Goal: Information Seeking & Learning: Learn about a topic

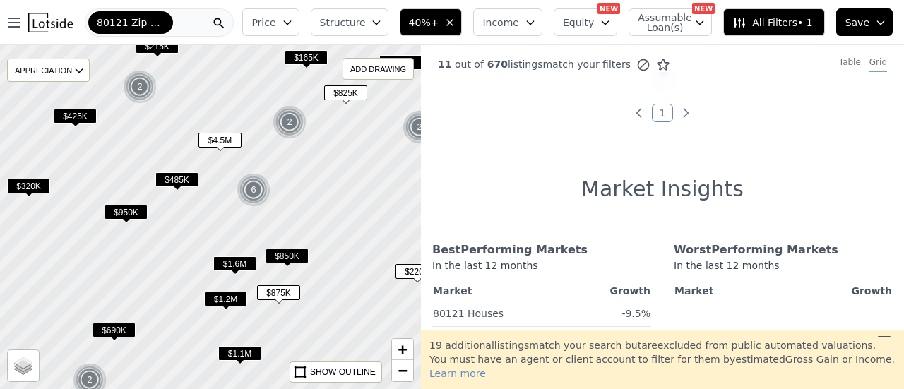
scroll to position [709, 0]
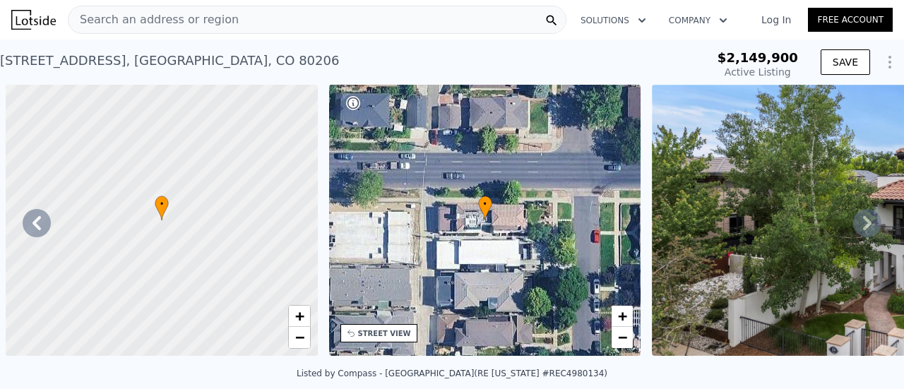
scroll to position [0, 646]
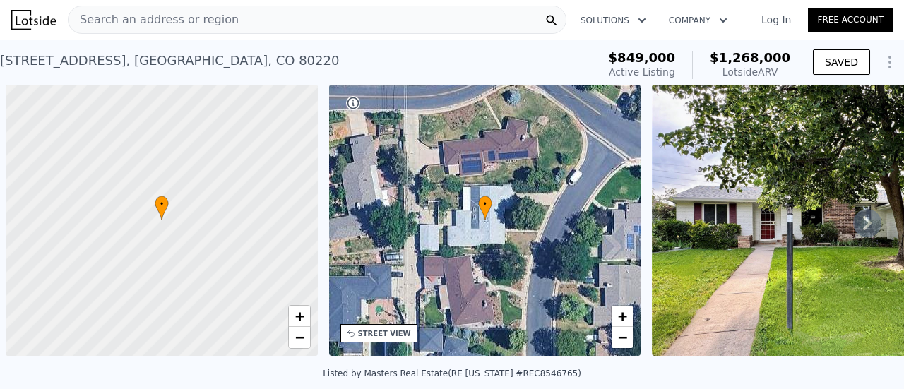
scroll to position [0, 6]
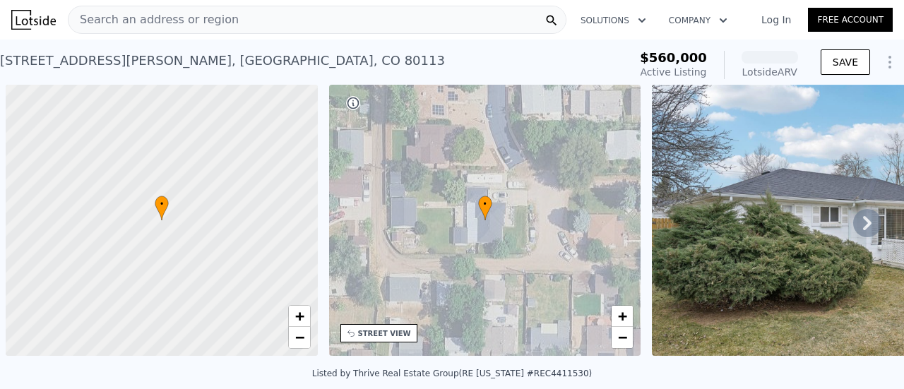
scroll to position [0, 6]
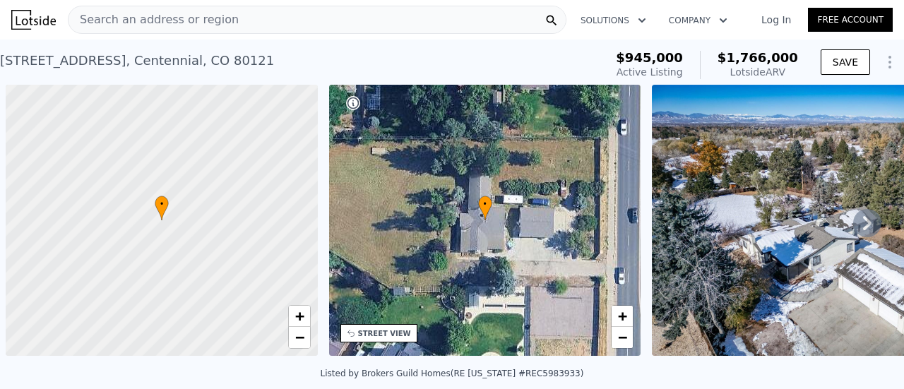
scroll to position [0, 6]
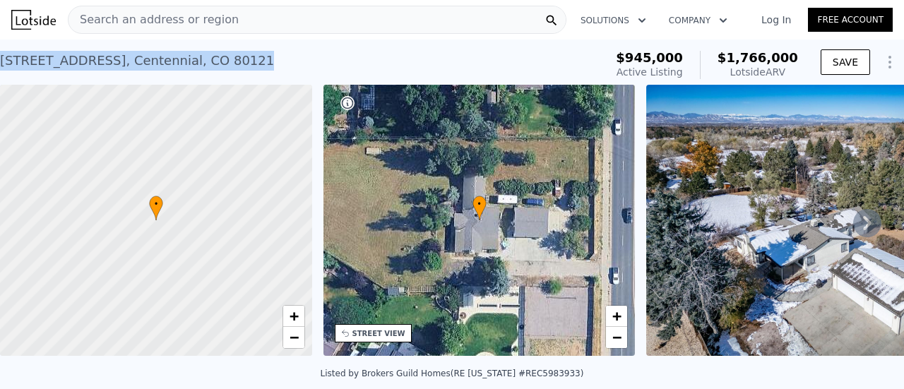
drag, startPoint x: 256, startPoint y: 60, endPoint x: 0, endPoint y: 67, distance: 256.3
click at [0, 67] on div "[STREET_ADDRESS] Active at $945k (~ARV $1.766m )" at bounding box center [299, 65] width 599 height 40
copy div "[STREET_ADDRESS]"
